Goal: Find specific page/section: Find specific page/section

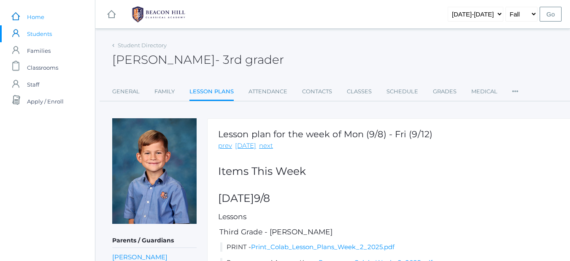
click at [46, 19] on link "icons/ui/navigation/home Created with Sketch. Home" at bounding box center [47, 16] width 95 height 17
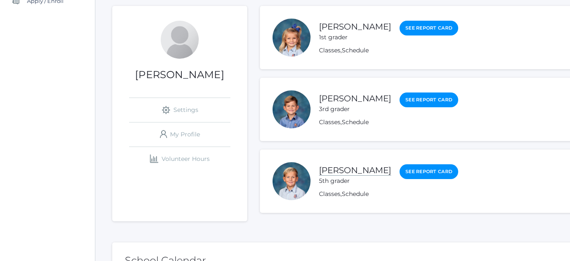
scroll to position [101, 0]
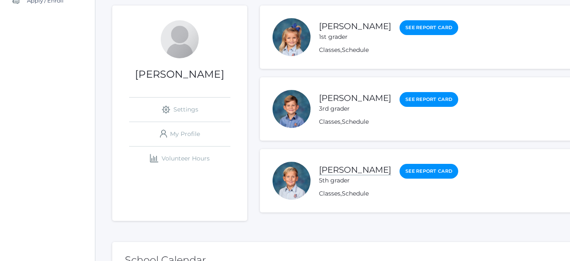
click at [345, 167] on link "[PERSON_NAME]" at bounding box center [355, 170] width 72 height 11
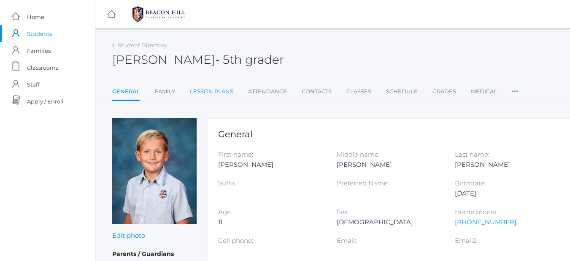
click at [222, 92] on link "Lesson Plans" at bounding box center [211, 91] width 43 height 17
